Goal: Task Accomplishment & Management: Manage account settings

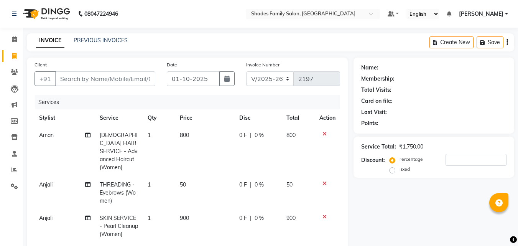
select select "7447"
select select "service"
select select "90743"
click at [125, 80] on input "Client" at bounding box center [105, 78] width 100 height 15
type input "9"
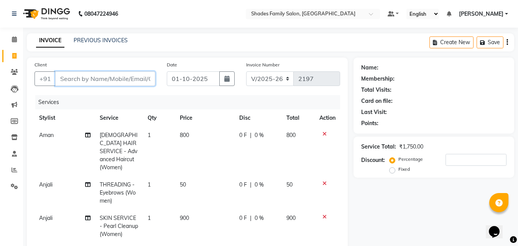
type input "0"
type input "9442886539"
click at [141, 78] on span "Add Client" at bounding box center [135, 79] width 30 height 8
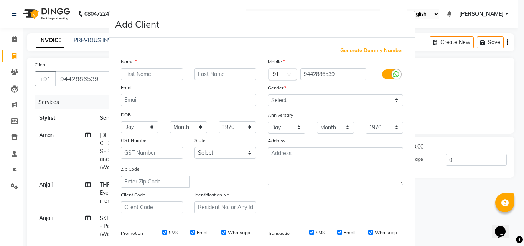
click at [135, 78] on input "text" at bounding box center [152, 74] width 62 height 12
type input "Seema R"
click at [322, 102] on select "Select Male Female Other Prefer Not To Say" at bounding box center [335, 100] width 135 height 12
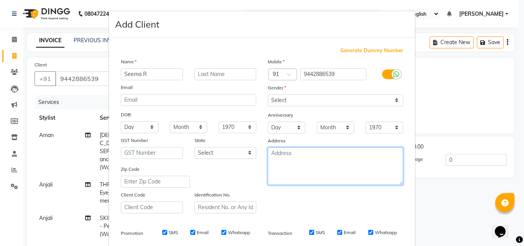
click at [272, 170] on textarea at bounding box center [335, 166] width 135 height 38
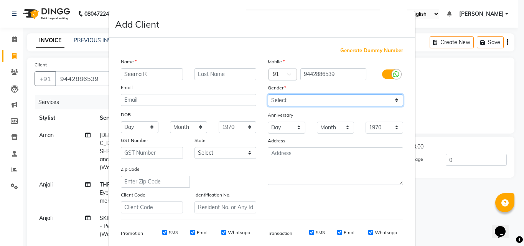
click at [281, 101] on select "Select Male Female Other Prefer Not To Say" at bounding box center [335, 100] width 135 height 12
select select "female"
click at [268, 94] on select "Select Male Female Other Prefer Not To Say" at bounding box center [335, 100] width 135 height 12
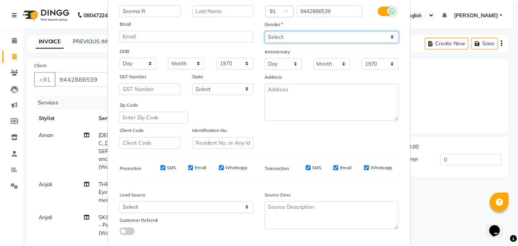
scroll to position [108, 0]
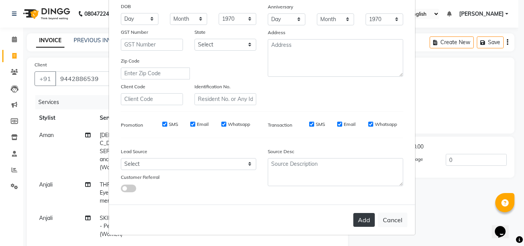
click at [361, 217] on button "Add" at bounding box center [363, 220] width 21 height 14
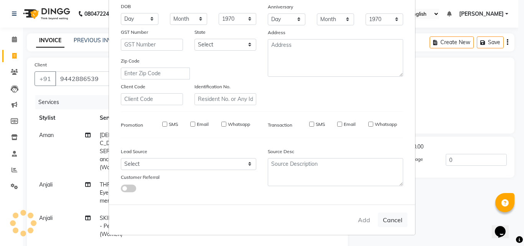
select select
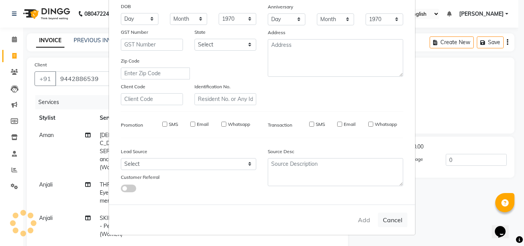
select select
checkbox input "false"
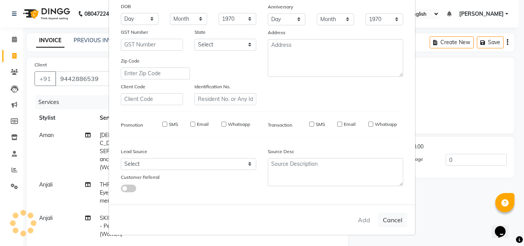
checkbox input "false"
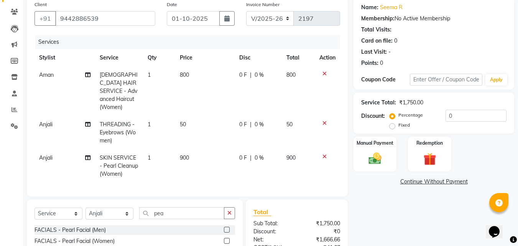
scroll to position [136, 0]
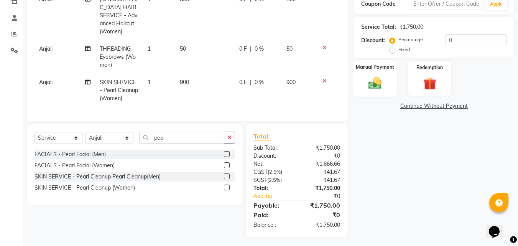
click at [380, 79] on img at bounding box center [374, 82] width 21 height 15
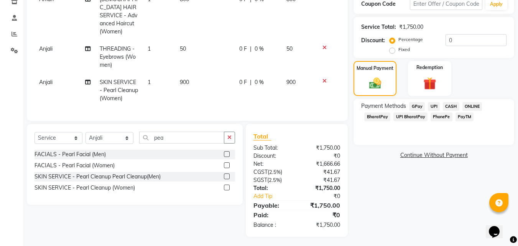
click at [444, 117] on span "PhonePe" at bounding box center [442, 116] width 22 height 9
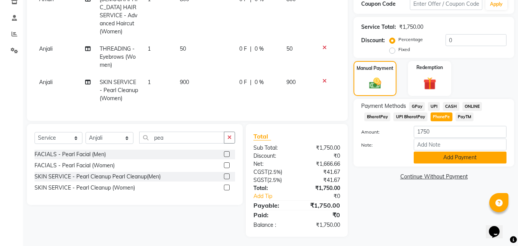
click at [421, 160] on button "Add Payment" at bounding box center [460, 158] width 93 height 12
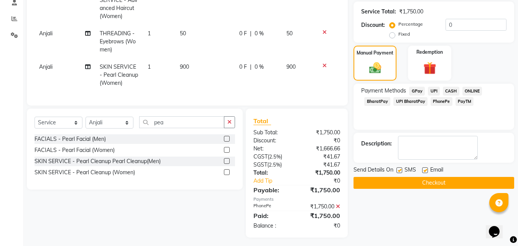
scroll to position [152, 0]
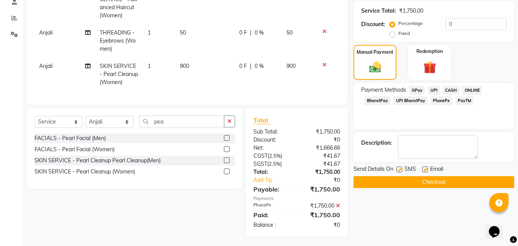
click at [413, 183] on button "Checkout" at bounding box center [434, 182] width 161 height 12
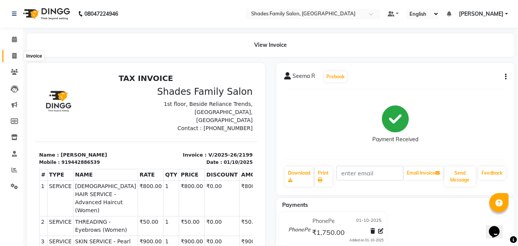
click at [15, 53] on icon at bounding box center [14, 56] width 4 height 6
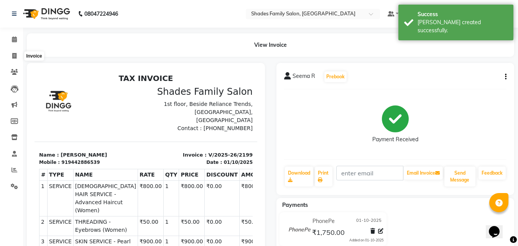
select select "service"
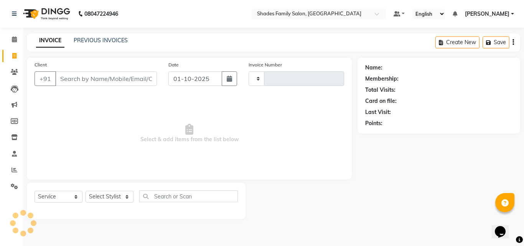
type input "2200"
select select "7447"
click at [102, 37] on link "PREVIOUS INVOICES" at bounding box center [101, 40] width 54 height 7
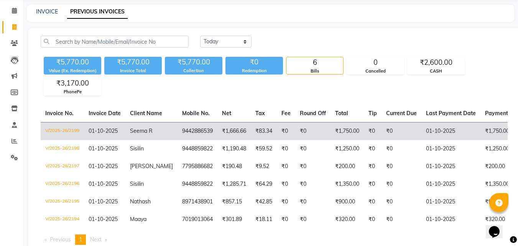
scroll to position [59, 0]
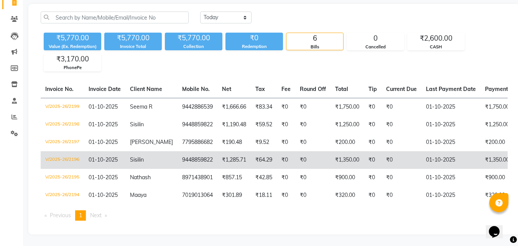
click at [399, 152] on td "₹0" at bounding box center [402, 160] width 40 height 18
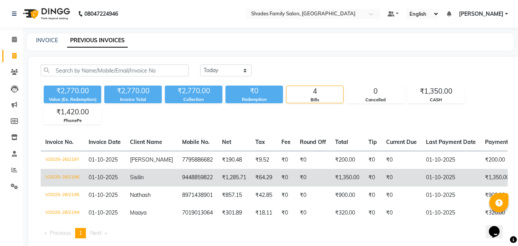
scroll to position [0, 125]
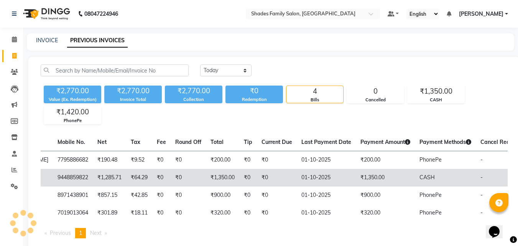
click at [402, 174] on td "₹1,350.00" at bounding box center [385, 178] width 59 height 18
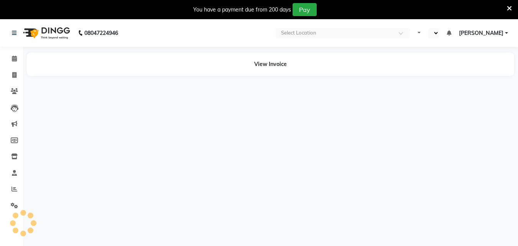
select select "en"
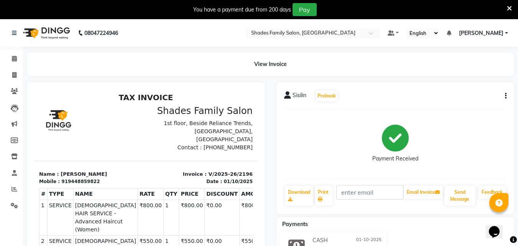
click at [505, 91] on div "Sisilin Prebook" at bounding box center [395, 96] width 223 height 12
drag, startPoint x: 505, startPoint y: 96, endPoint x: 506, endPoint y: 106, distance: 10.2
click at [506, 106] on div "Sisilin Prebook Payment Received Download Print Email Invoice Send Message Feed…" at bounding box center [396, 148] width 238 height 132
click at [504, 97] on button "button" at bounding box center [504, 96] width 5 height 8
drag, startPoint x: 473, startPoint y: 74, endPoint x: 471, endPoint y: 80, distance: 6.3
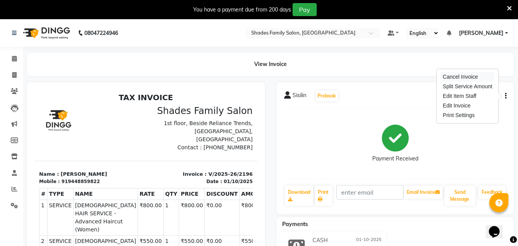
click at [471, 80] on div "Cancel Invoice" at bounding box center [468, 77] width 53 height 10
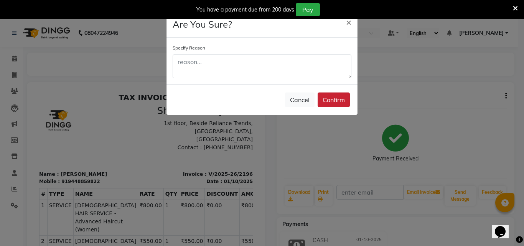
click at [344, 102] on button "Confirm" at bounding box center [334, 99] width 32 height 15
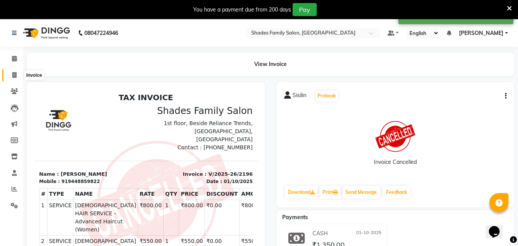
click at [11, 73] on span at bounding box center [14, 75] width 13 height 9
select select "service"
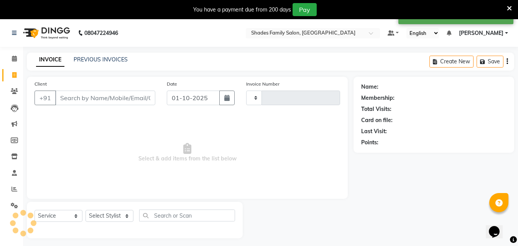
type input "2200"
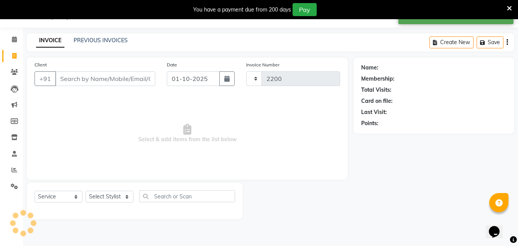
select select "7447"
click at [98, 39] on link "PREVIOUS INVOICES" at bounding box center [101, 40] width 54 height 7
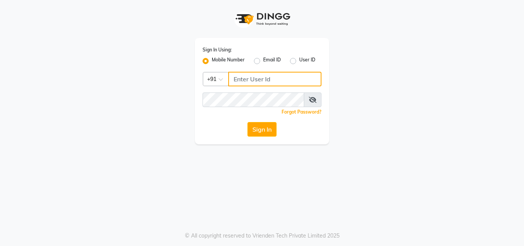
click at [308, 81] on input "Username" at bounding box center [274, 79] width 93 height 15
type input "8310906891"
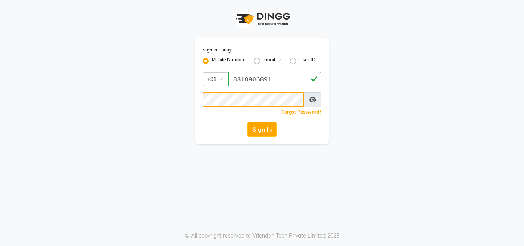
click at [247, 122] on button "Sign In" at bounding box center [261, 129] width 29 height 15
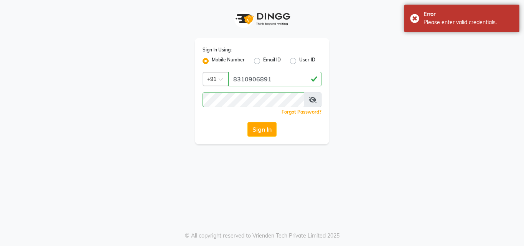
click at [313, 98] on icon at bounding box center [313, 100] width 8 height 6
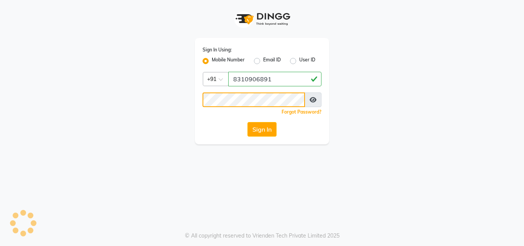
click at [247, 122] on button "Sign In" at bounding box center [261, 129] width 29 height 15
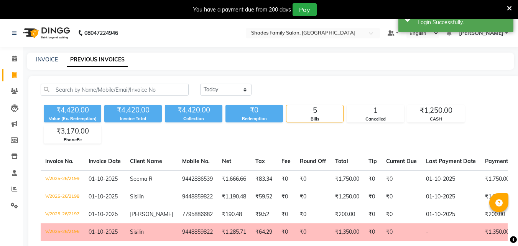
click at [511, 6] on icon at bounding box center [509, 8] width 5 height 7
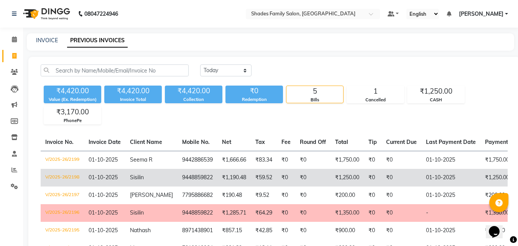
click at [151, 175] on td "Sisilin" at bounding box center [151, 178] width 52 height 18
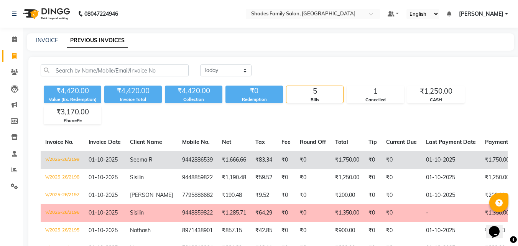
click at [113, 166] on td "01-10-2025" at bounding box center [104, 160] width 41 height 18
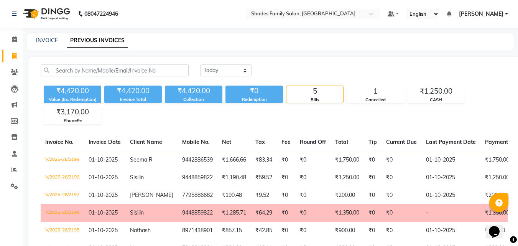
click at [96, 142] on span "Invoice Date" at bounding box center [105, 142] width 32 height 7
click at [106, 171] on td "01-10-2025" at bounding box center [104, 178] width 41 height 18
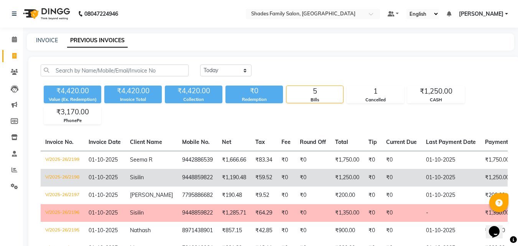
click at [121, 175] on td "01-10-2025" at bounding box center [104, 178] width 41 height 18
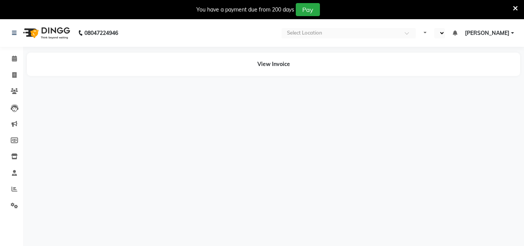
select select "en"
